Goal: Book appointment/travel/reservation

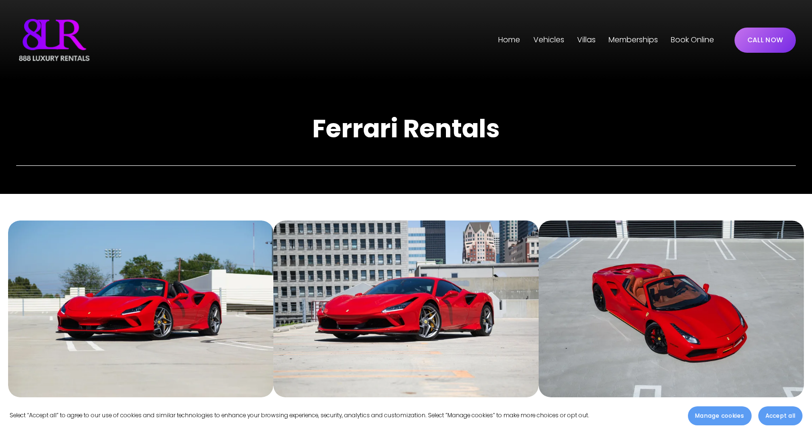
click at [0, 0] on span "[GEOGRAPHIC_DATA]" at bounding box center [0, 0] width 0 height 0
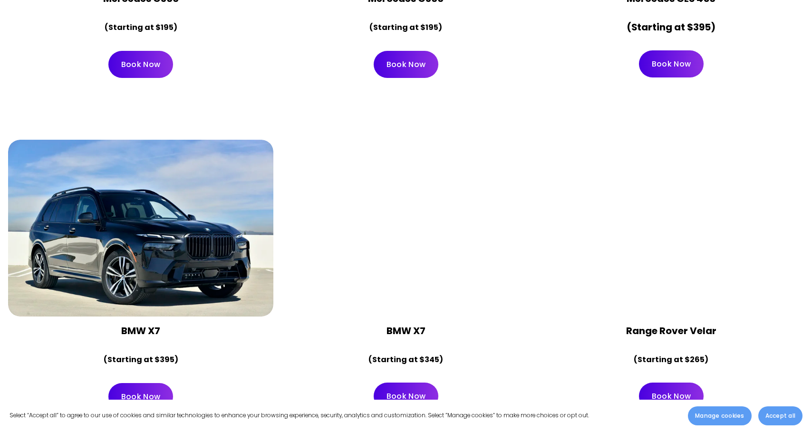
scroll to position [4869, 0]
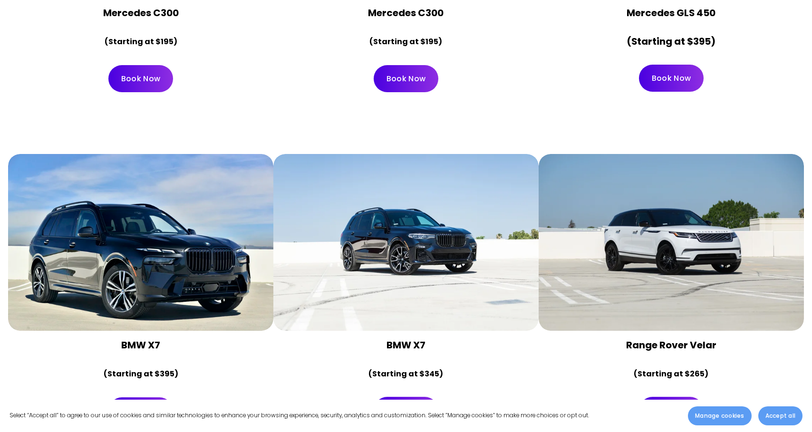
click at [669, 397] on link "Book Now" at bounding box center [671, 410] width 65 height 27
